Goal: Task Accomplishment & Management: Manage account settings

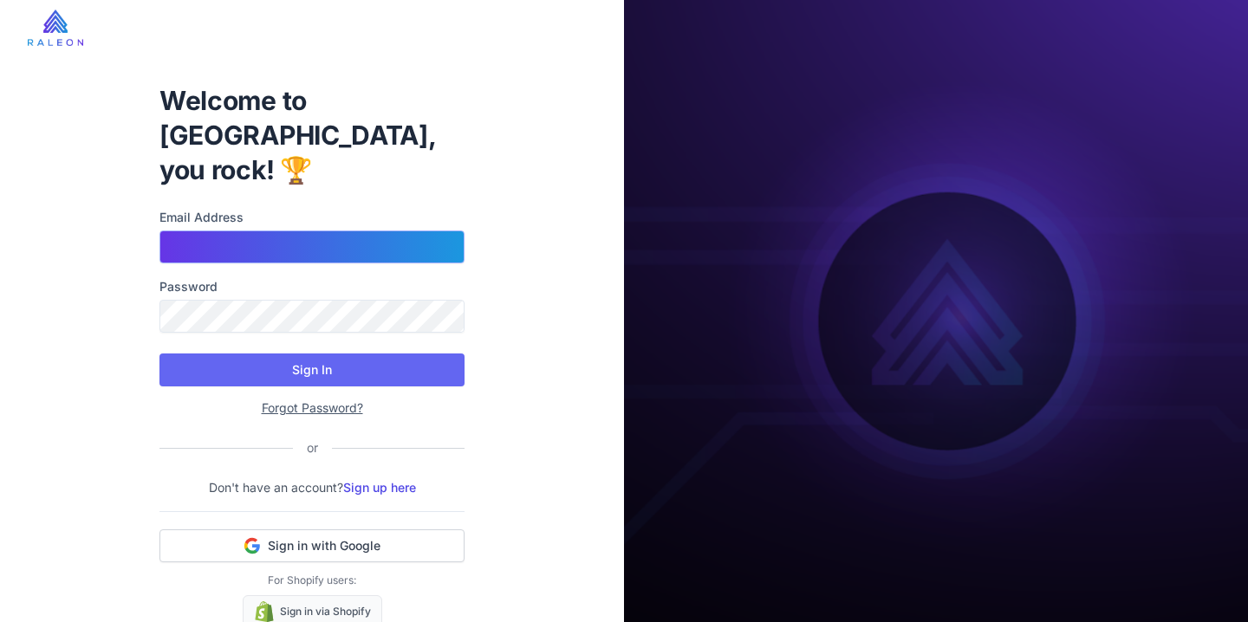
click at [261, 231] on input "Email Address" at bounding box center [312, 247] width 305 height 33
type input "**********"
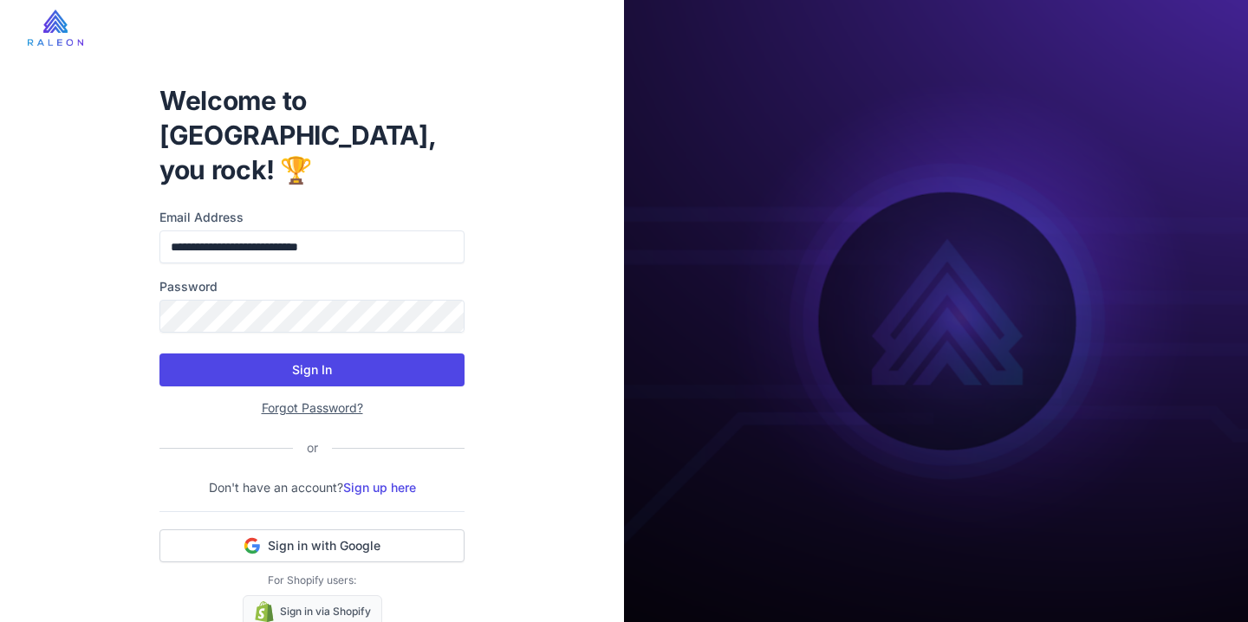
click at [325, 354] on button "Sign In" at bounding box center [312, 370] width 305 height 33
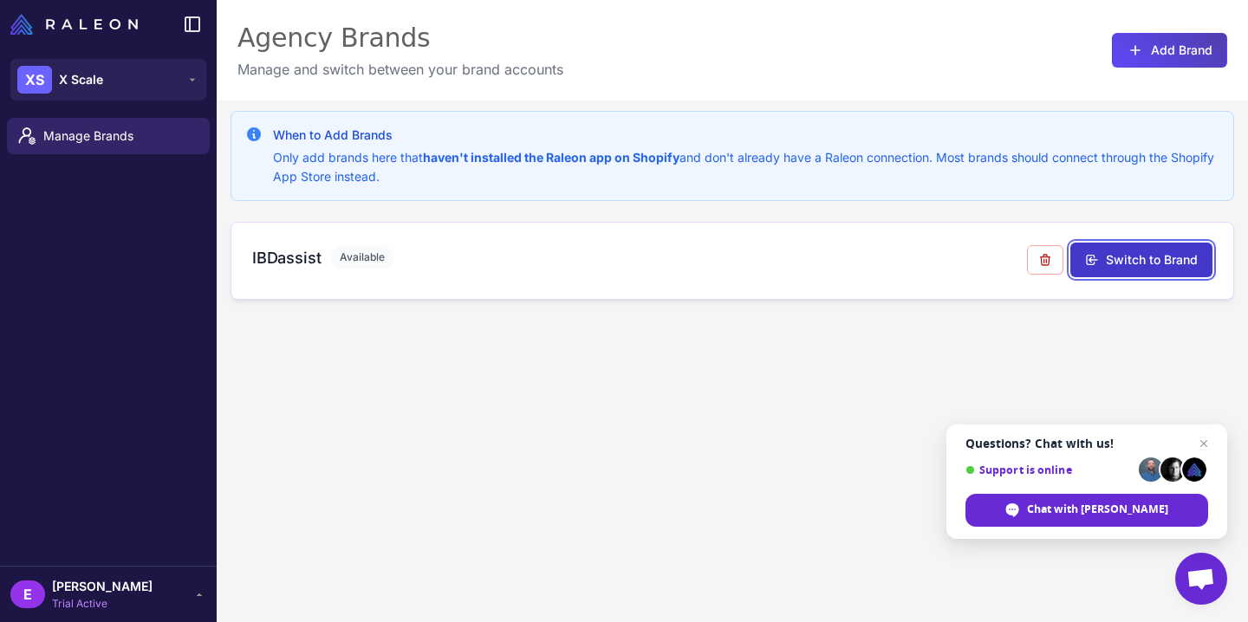
click at [1151, 253] on button "Switch to Brand" at bounding box center [1142, 260] width 142 height 35
